Goal: Check status: Check status

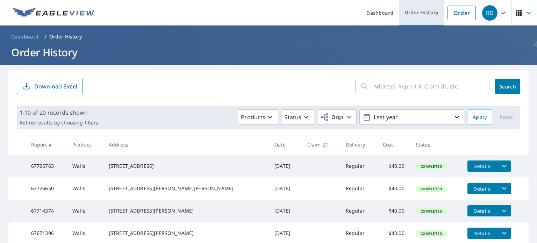
click at [411, 18] on link "Order History" at bounding box center [421, 13] width 45 height 26
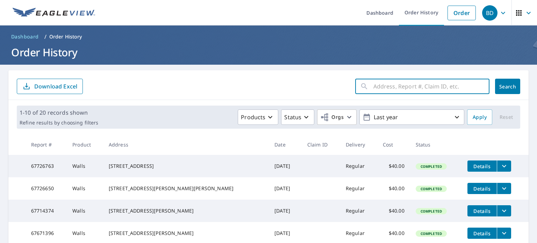
click at [374, 83] on input "text" at bounding box center [432, 87] width 116 height 20
type input "3869"
click button "Search" at bounding box center [507, 86] width 25 height 15
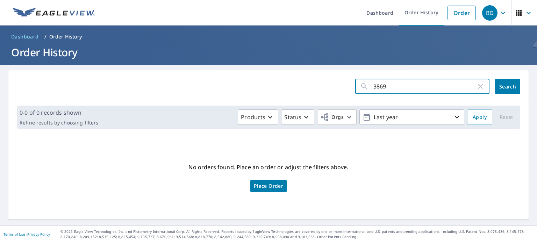
click at [392, 86] on input "3869" at bounding box center [425, 87] width 103 height 20
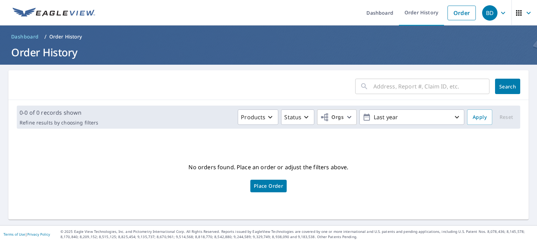
click at [316, 73] on div "​ Search" at bounding box center [268, 85] width 521 height 30
